Goal: Transaction & Acquisition: Register for event/course

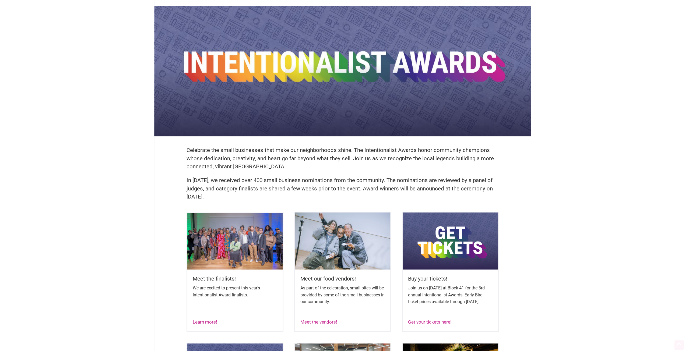
scroll to position [54, 0]
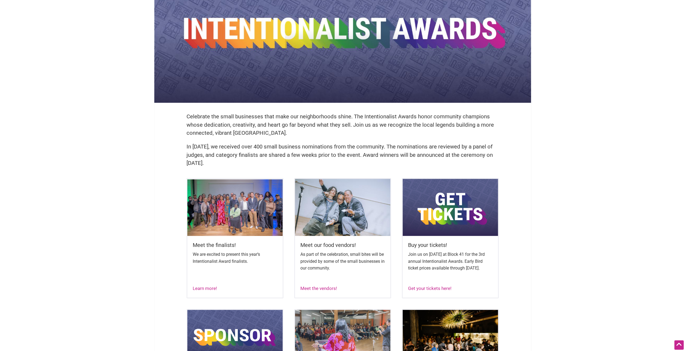
click at [231, 223] on img at bounding box center [234, 207] width 95 height 57
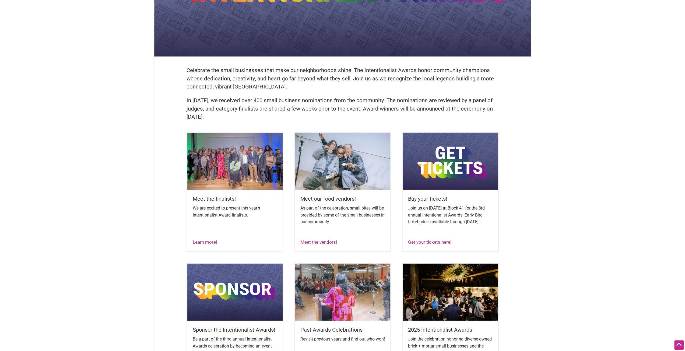
scroll to position [108, 0]
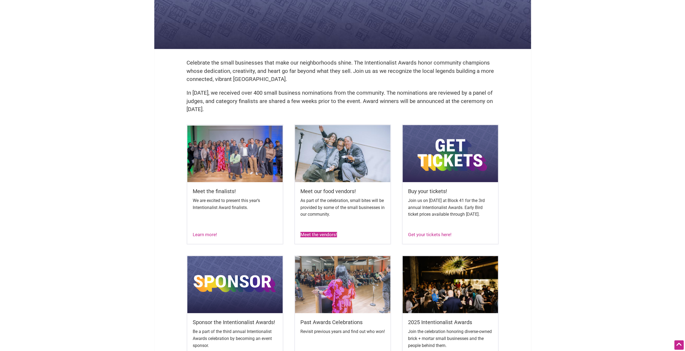
click at [321, 237] on link "Meet the vendors!" at bounding box center [318, 234] width 37 height 5
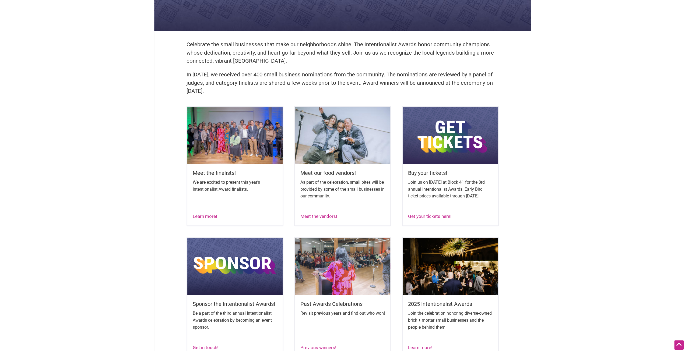
scroll to position [135, 0]
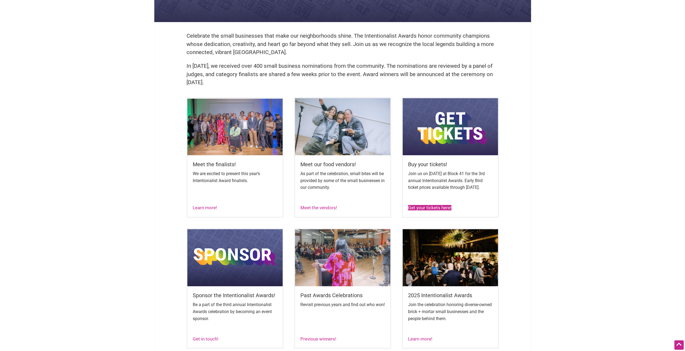
click at [427, 210] on link "Get your tickets here!" at bounding box center [429, 207] width 43 height 5
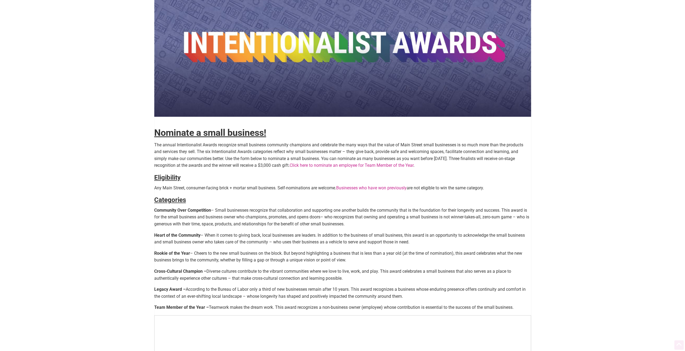
scroll to position [108, 0]
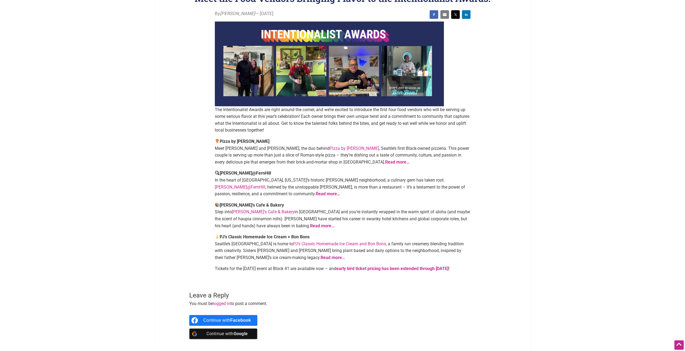
scroll to position [27, 0]
